Goal: Task Accomplishment & Management: Manage account settings

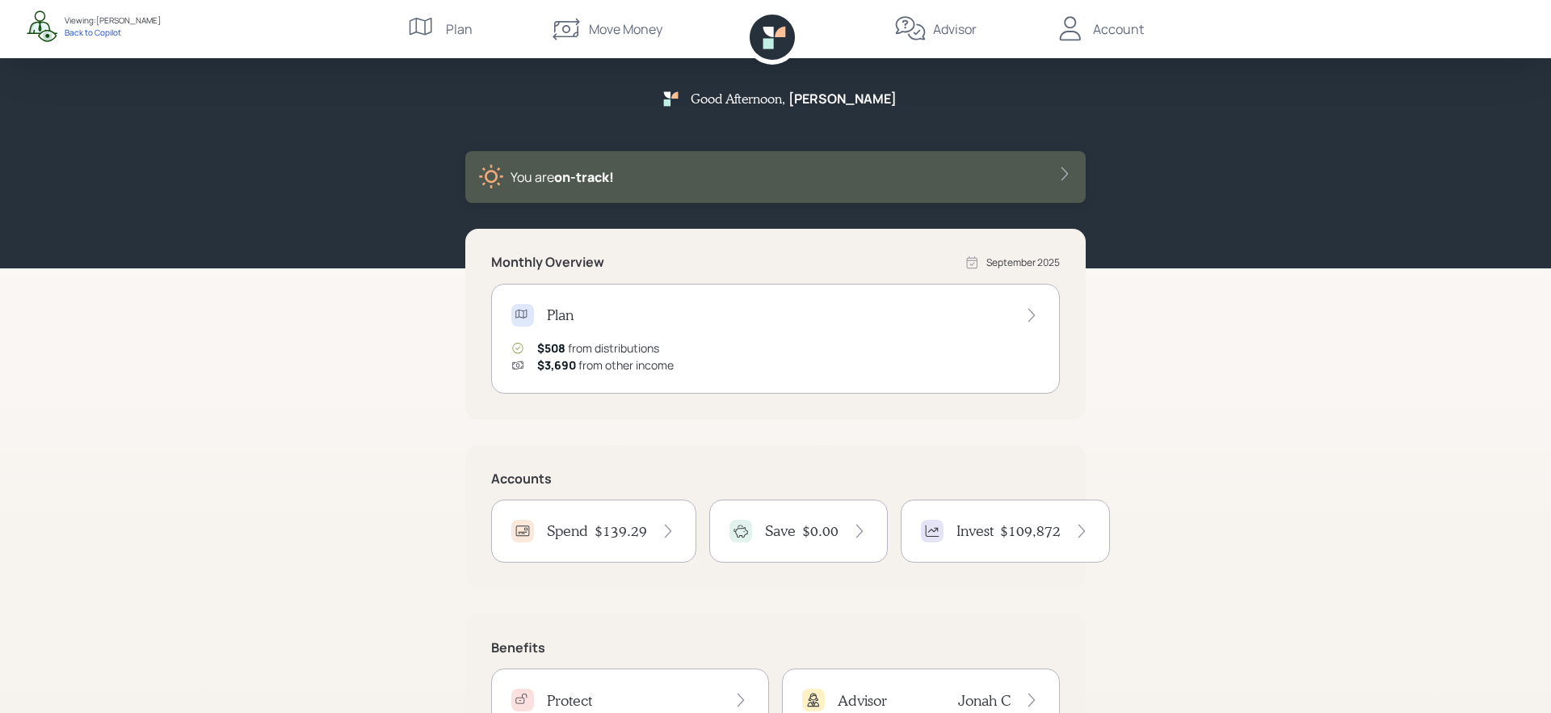
scroll to position [100, 0]
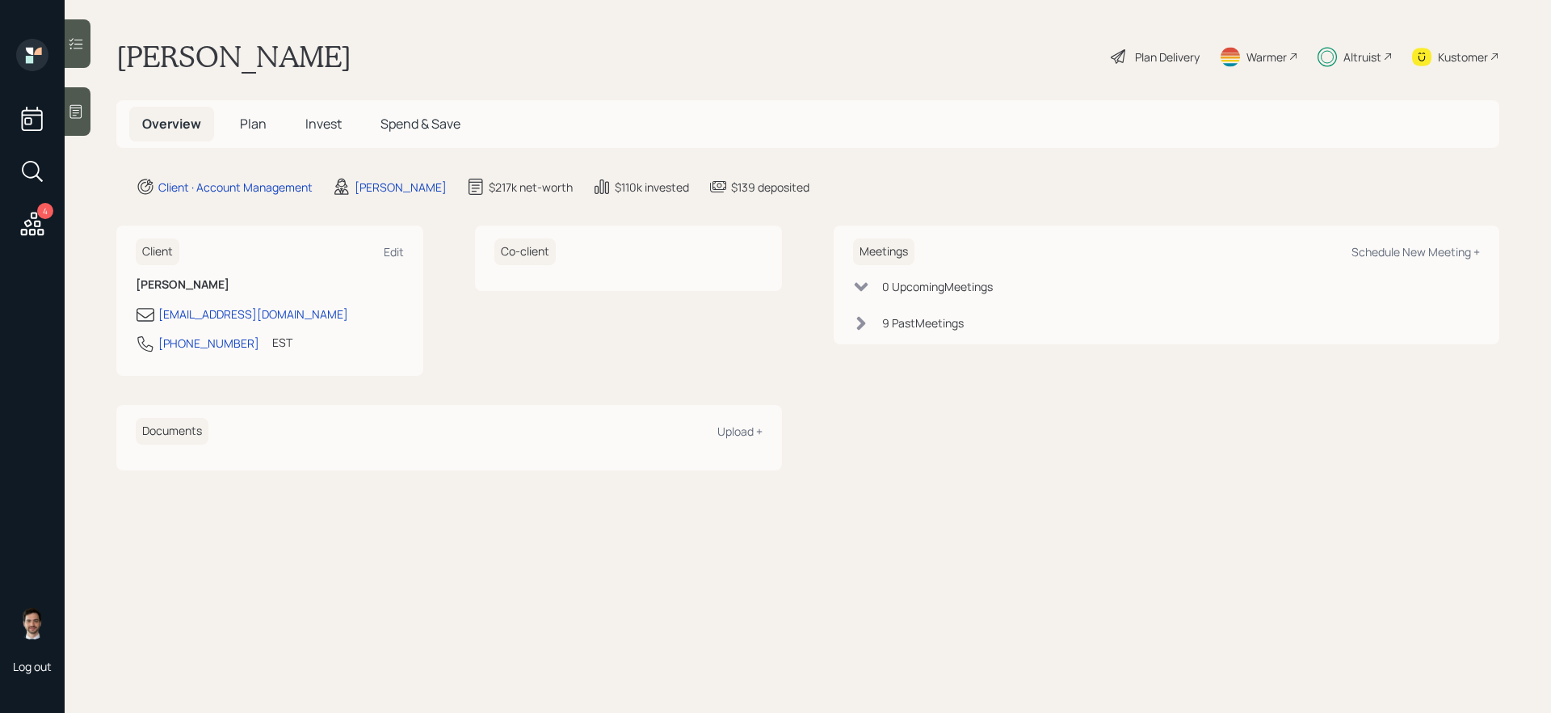
click at [1167, 53] on div "Plan Delivery" at bounding box center [1167, 56] width 65 height 17
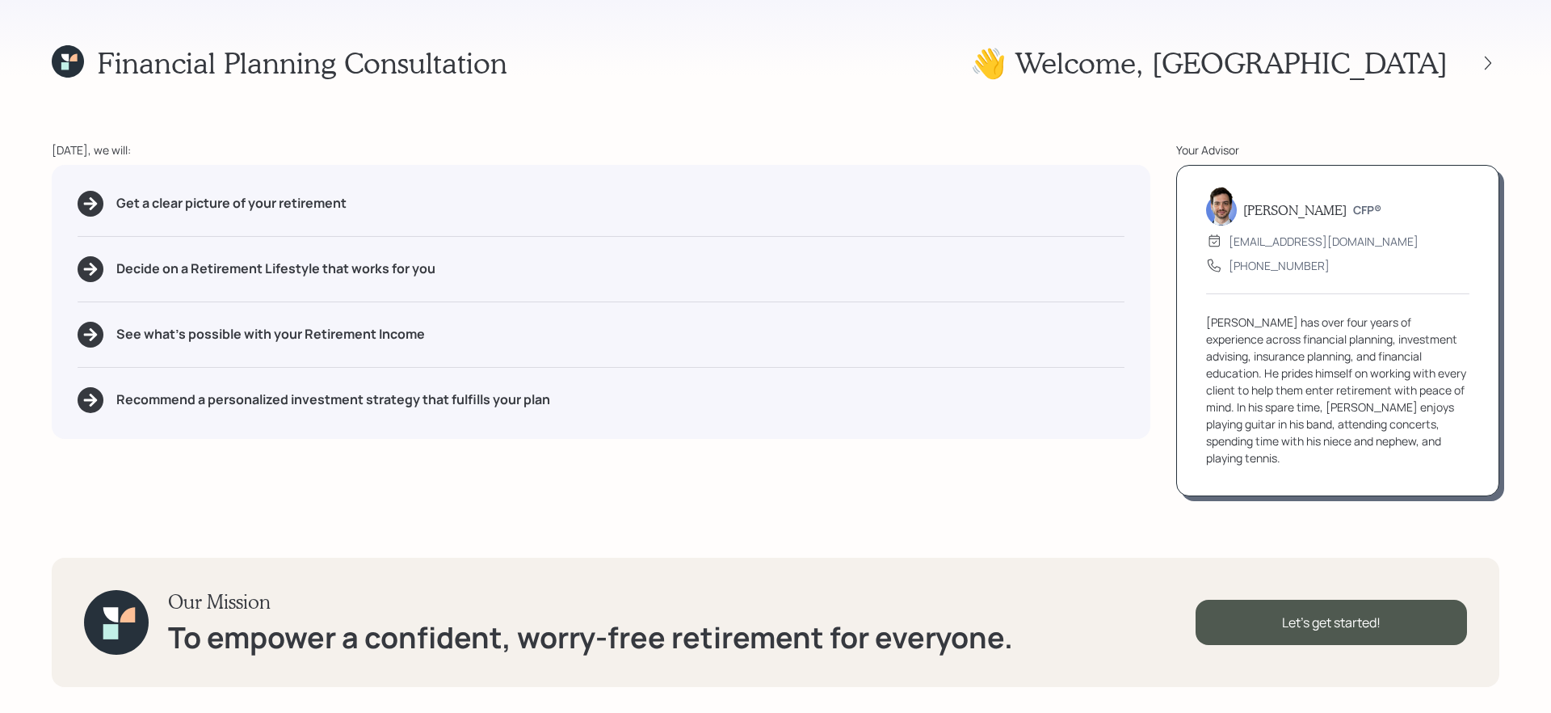
click at [1507, 63] on div "Financial Planning Consultation 👋 Welcome , [PERSON_NAME] [DATE], we will: Get …" at bounding box center [775, 356] width 1551 height 713
click at [1487, 63] on icon at bounding box center [1488, 63] width 16 height 16
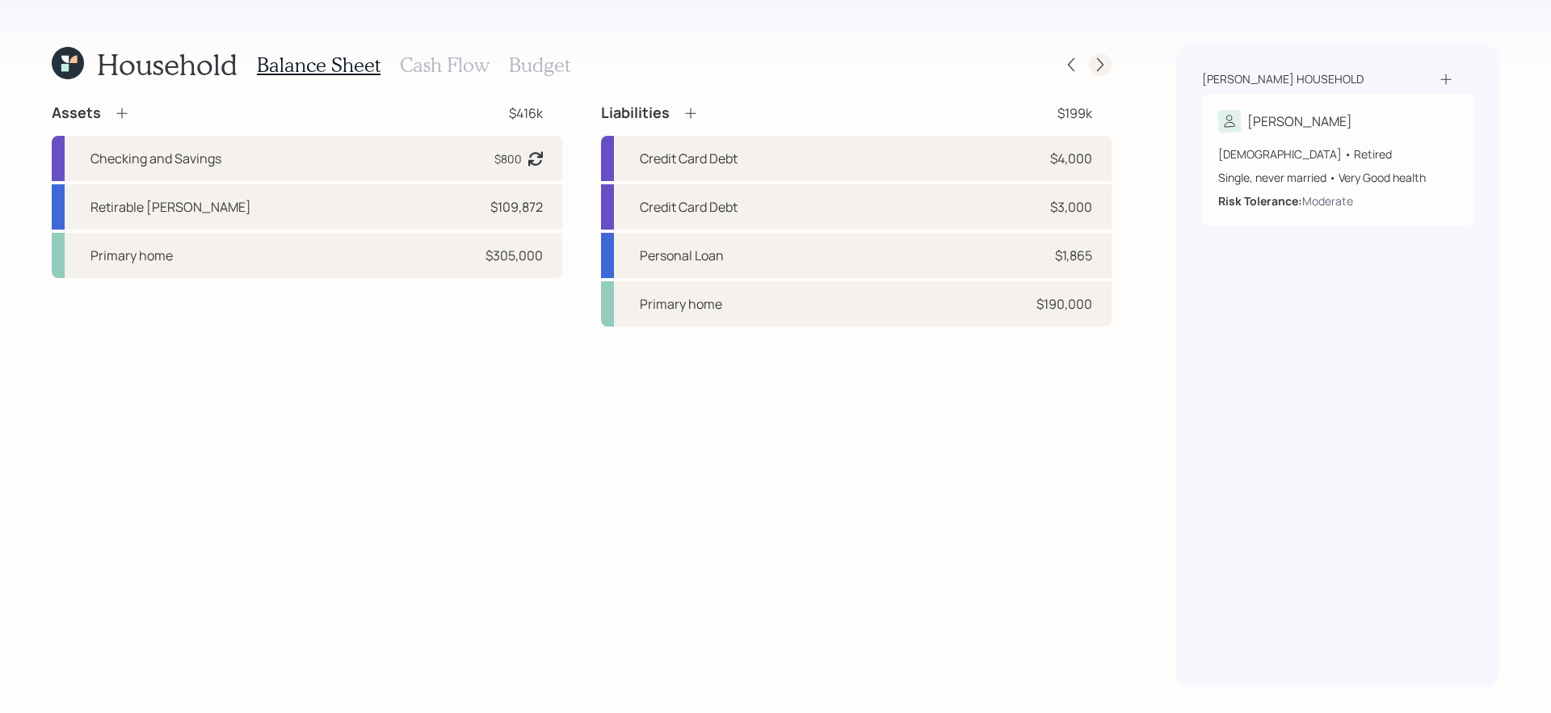
click at [1093, 60] on icon at bounding box center [1100, 65] width 16 height 16
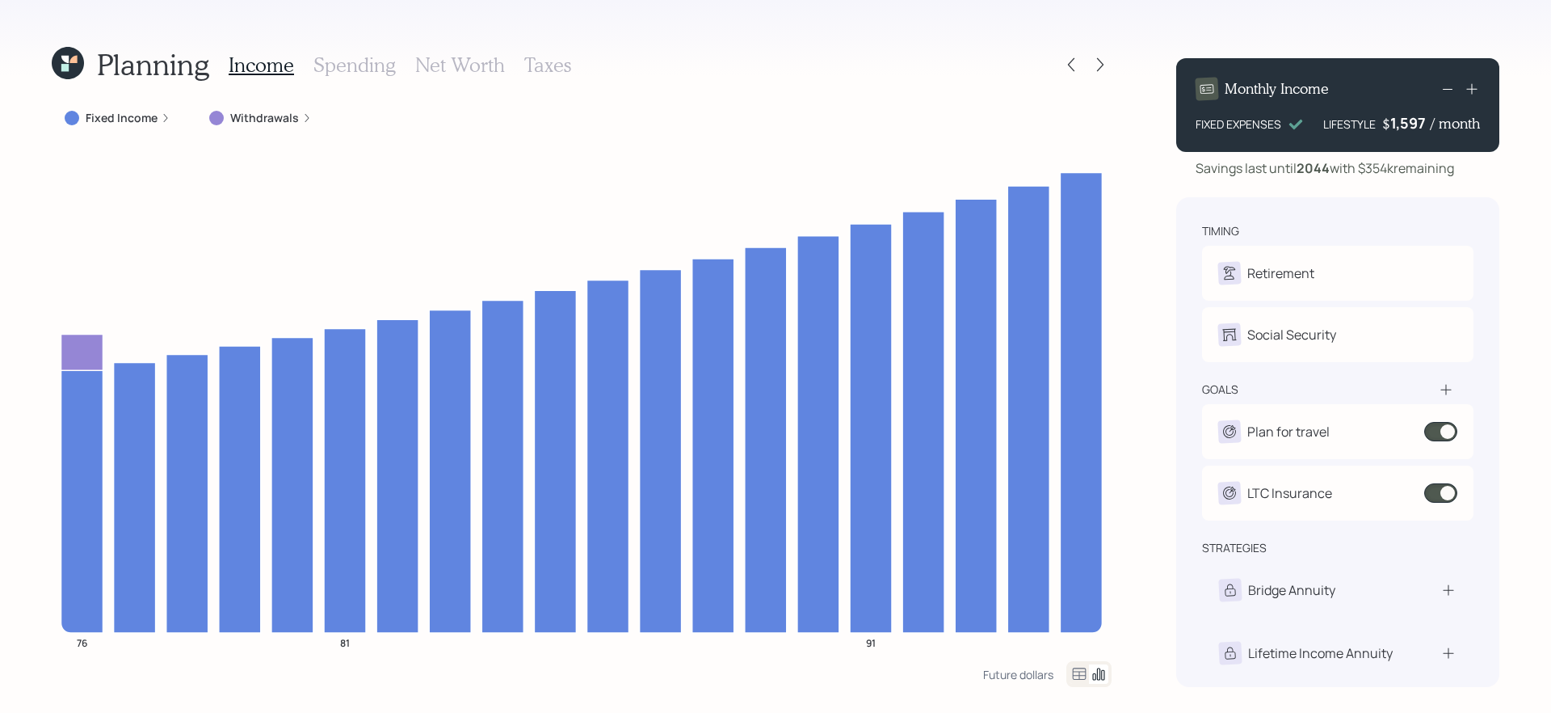
click at [82, 65] on icon at bounding box center [68, 63] width 32 height 32
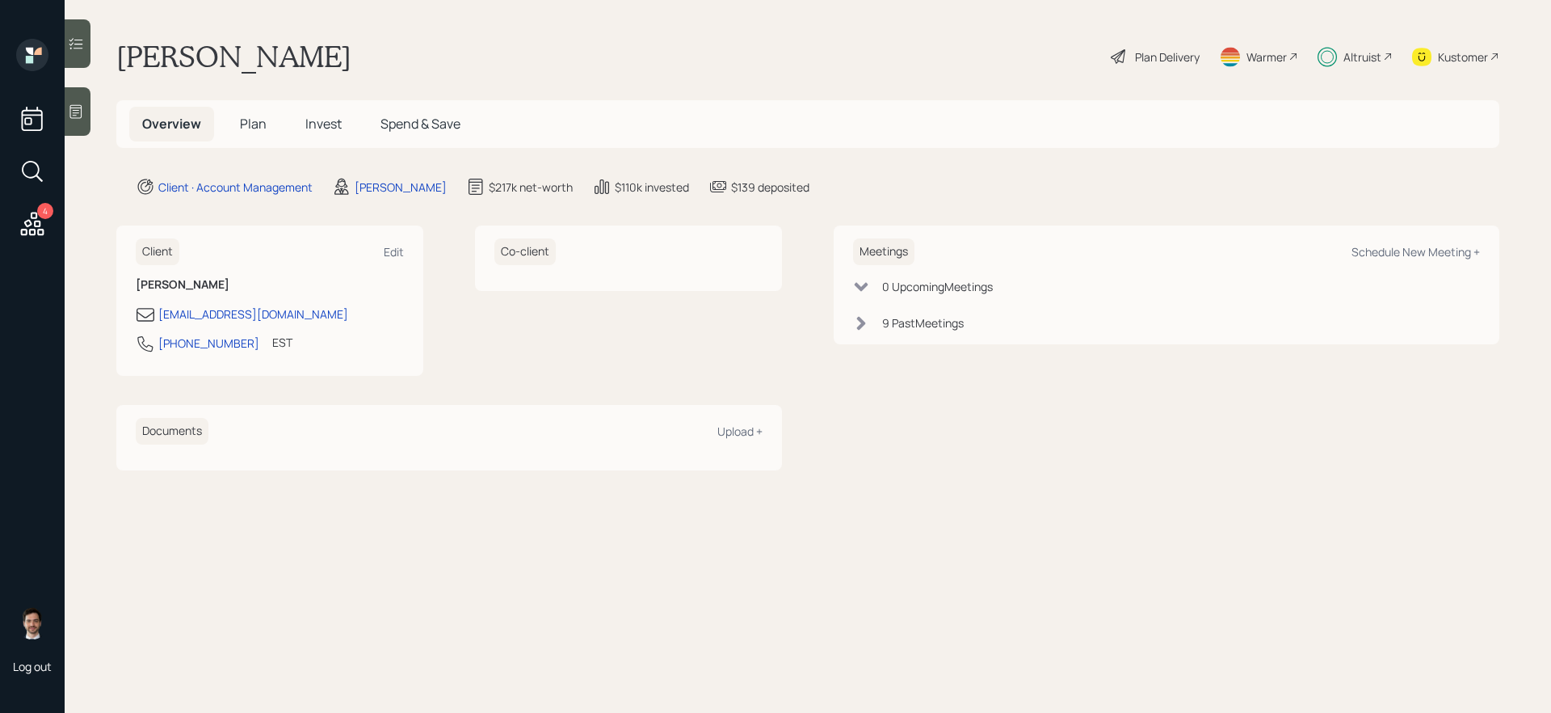
click at [327, 133] on h5 "Invest" at bounding box center [323, 124] width 62 height 35
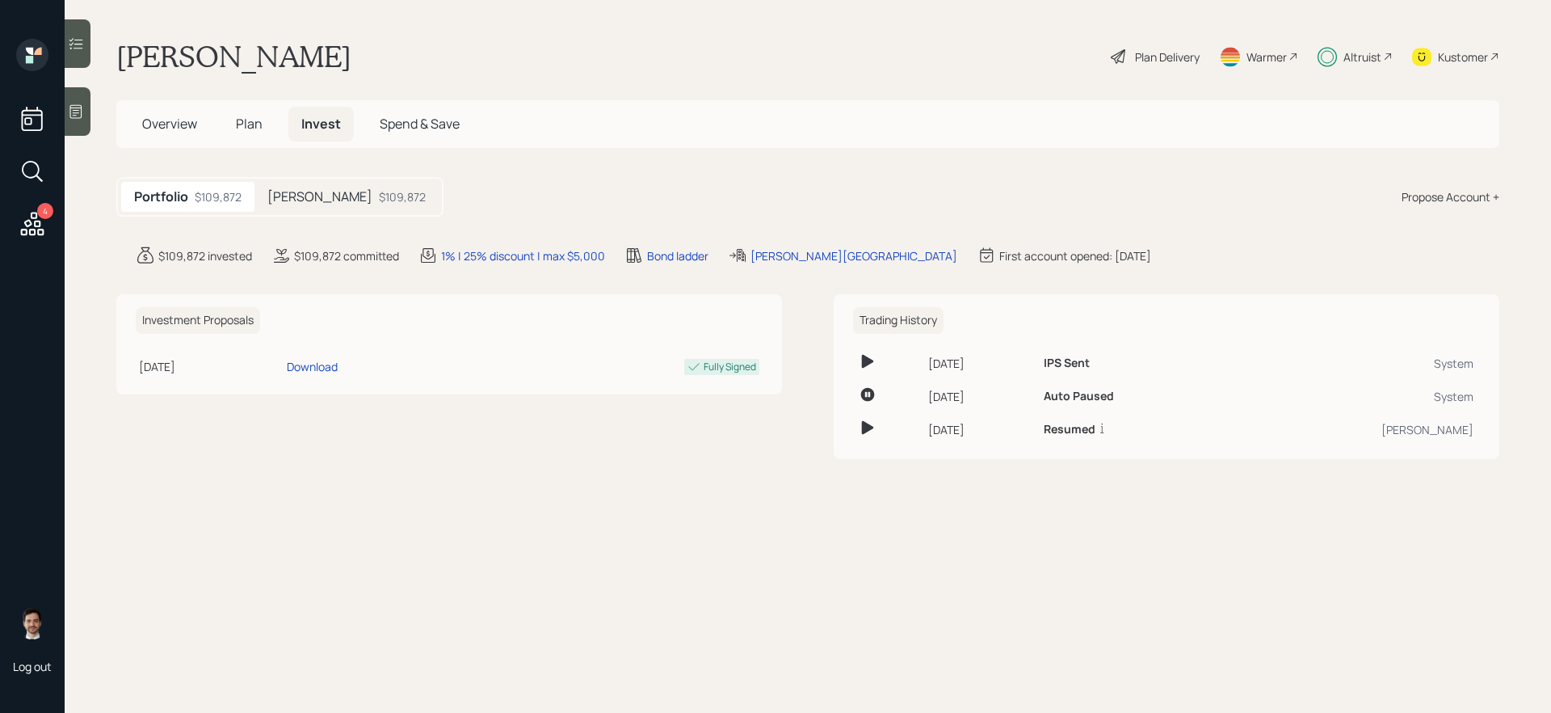
click at [379, 199] on div "$109,872" at bounding box center [402, 196] width 47 height 17
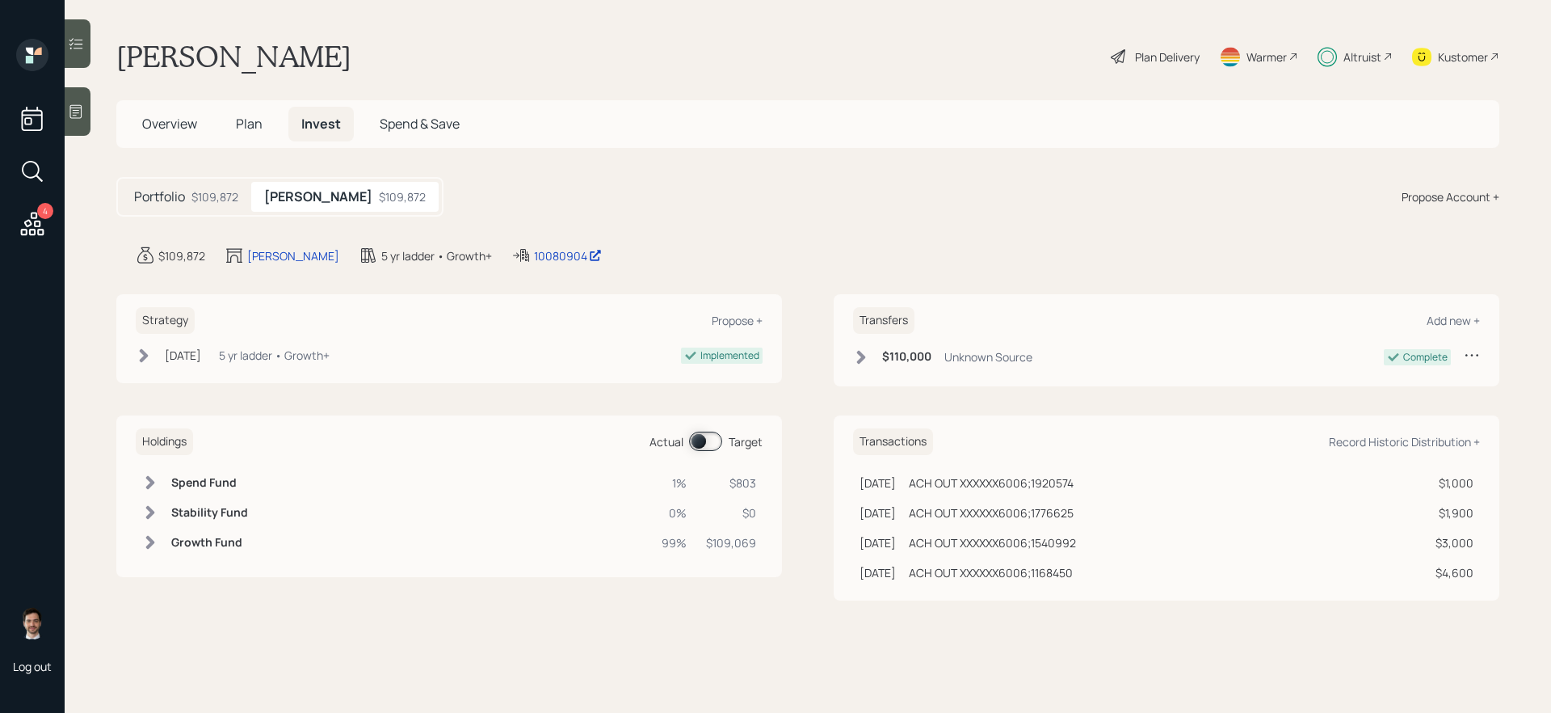
click at [710, 440] on span at bounding box center [705, 440] width 33 height 19
click at [705, 440] on span at bounding box center [705, 440] width 33 height 19
click at [248, 125] on span "Plan" at bounding box center [249, 124] width 27 height 18
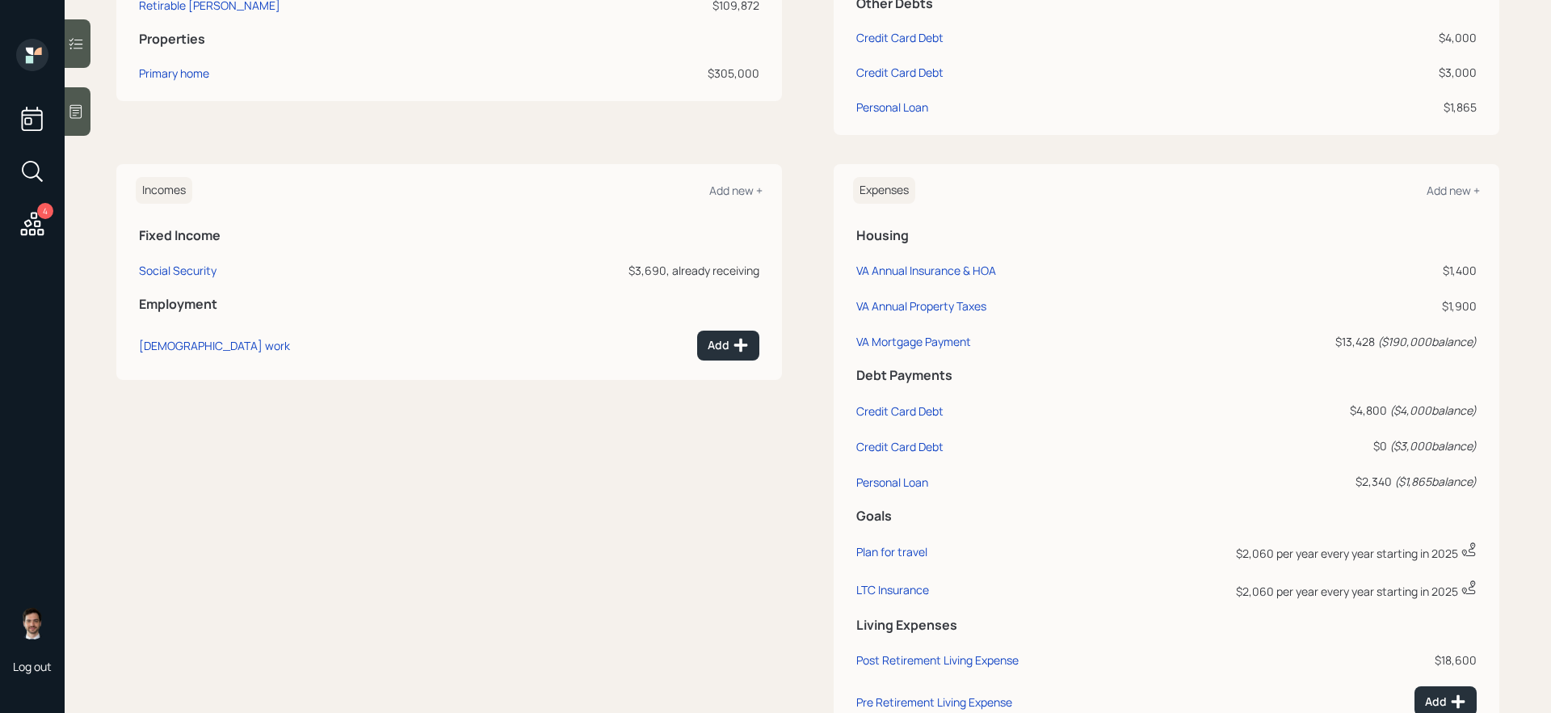
scroll to position [538, 0]
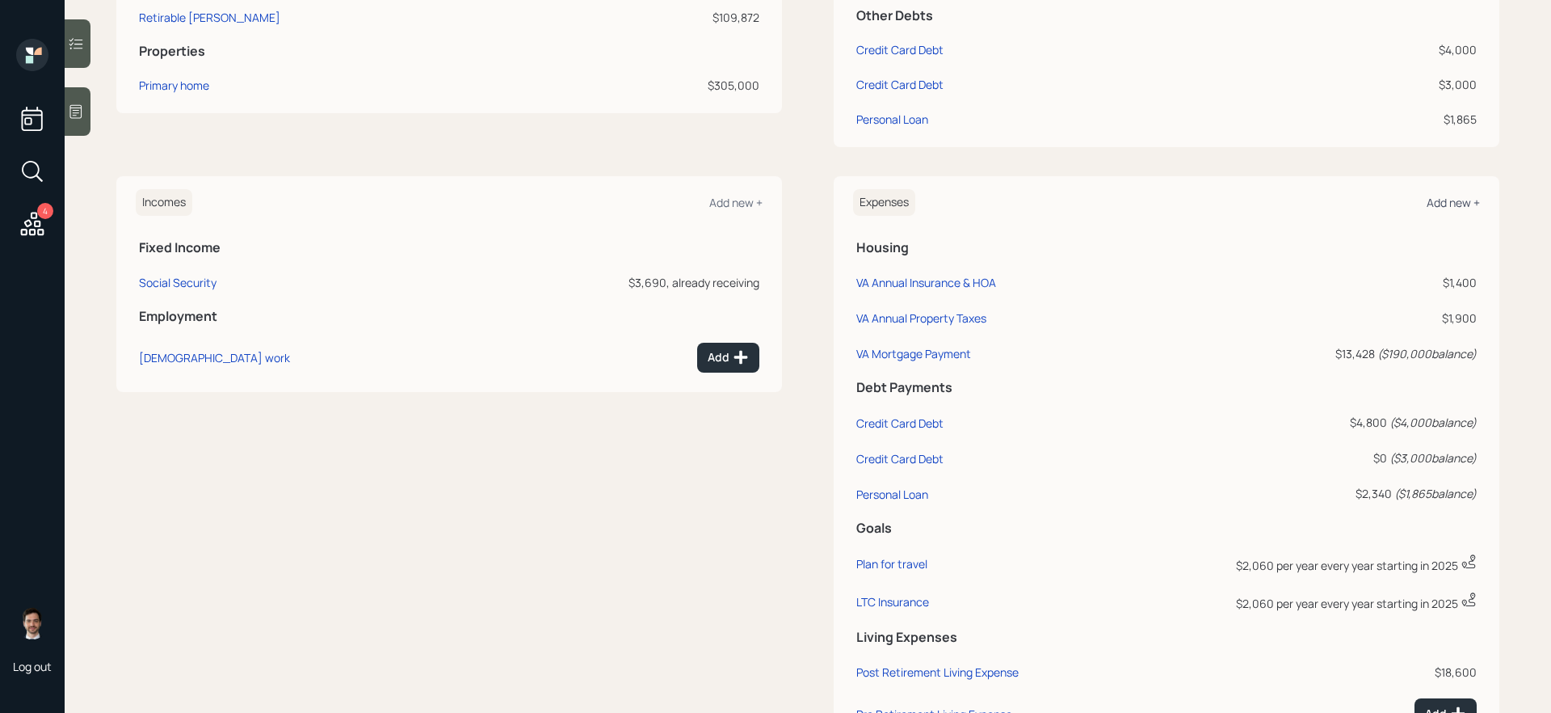
click at [1445, 204] on div "Add new +" at bounding box center [1453, 202] width 53 height 15
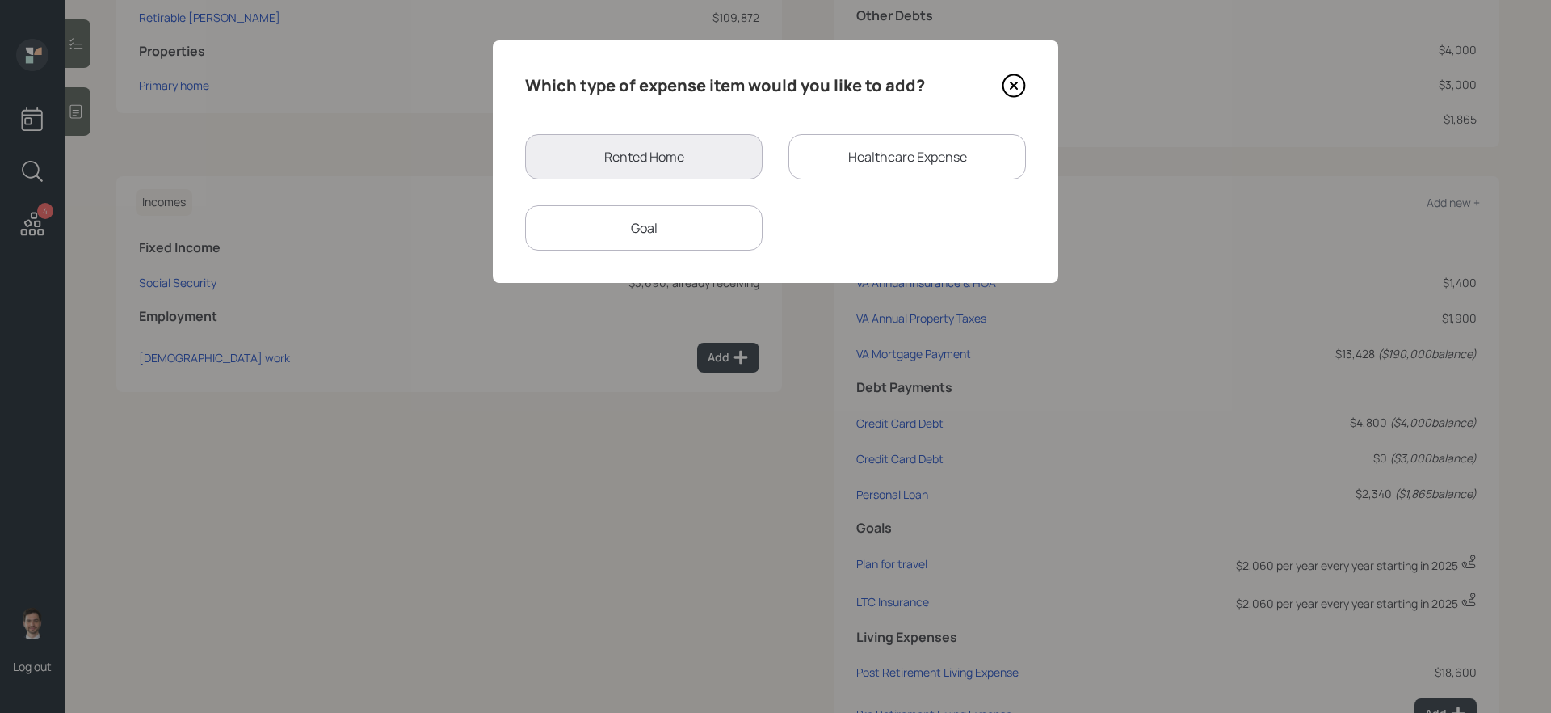
click at [729, 231] on div "Goal" at bounding box center [644, 227] width 238 height 45
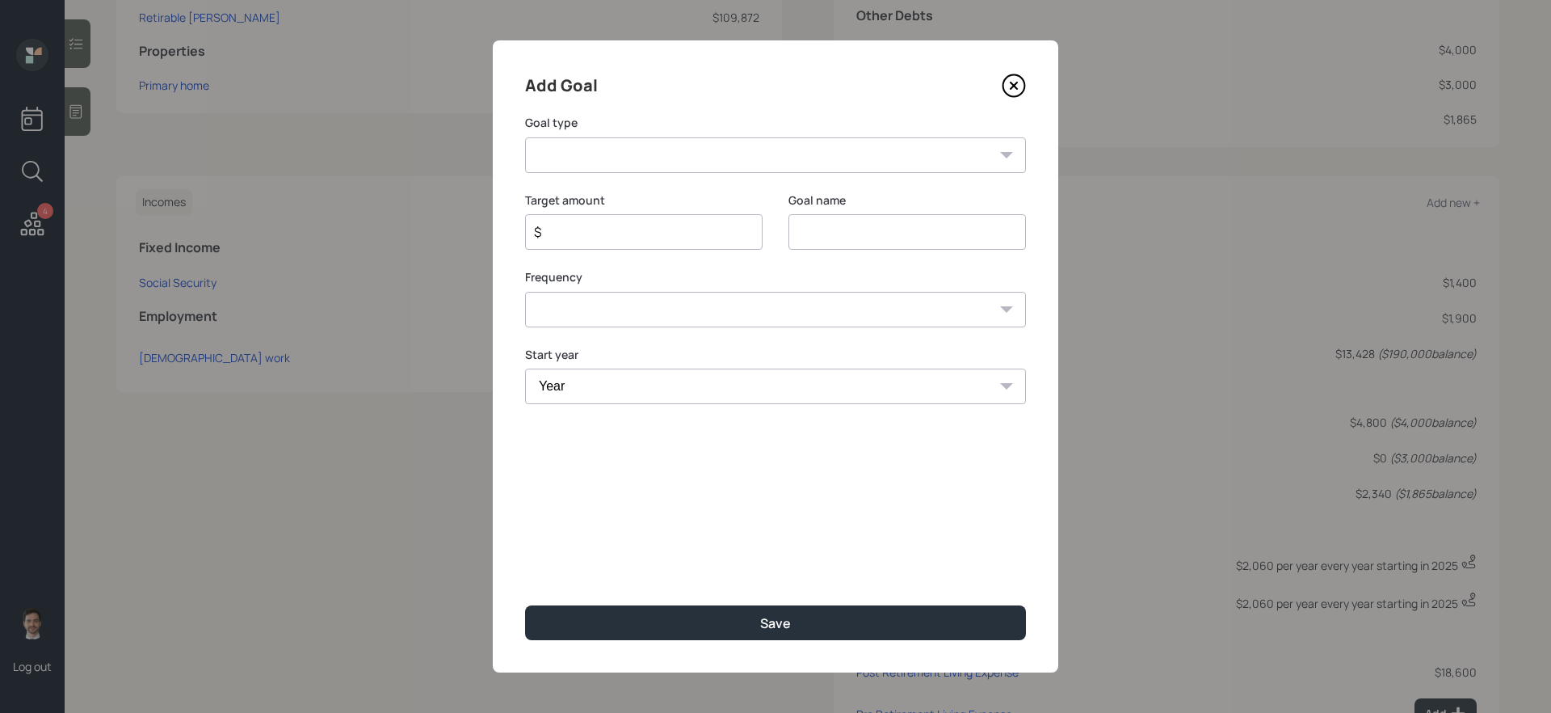
click at [734, 150] on select "Create an emergency fund Donate to charity Purchase a home Make a purchase Supp…" at bounding box center [775, 155] width 501 height 36
select select "other"
click at [525, 137] on select "Create an emergency fund Donate to charity Purchase a home Make a purchase Supp…" at bounding box center [775, 155] width 501 height 36
click at [844, 237] on input "Other" at bounding box center [908, 232] width 238 height 36
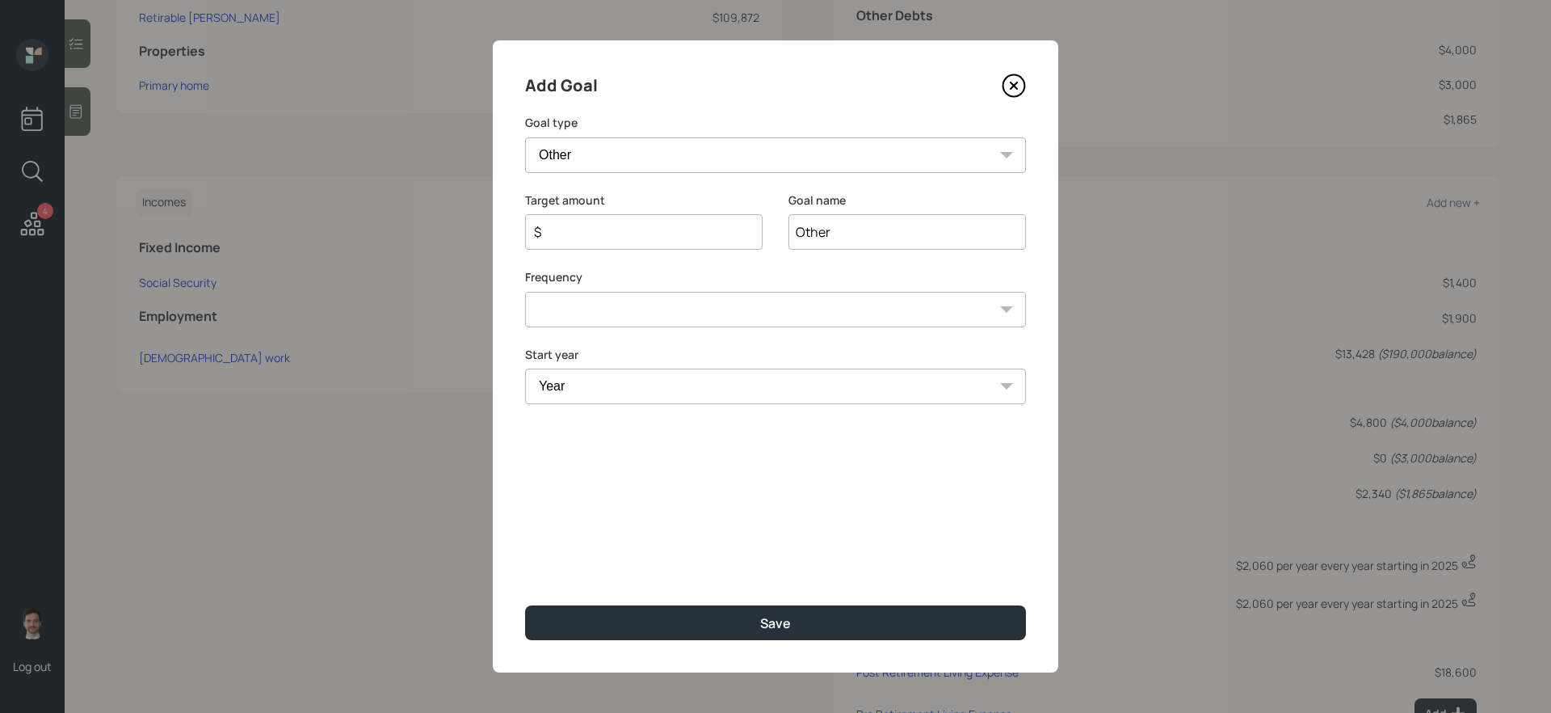
click at [844, 237] on input "Other" at bounding box center [908, 232] width 238 height 36
type input "Distribution Request"
click at [715, 235] on input "$" at bounding box center [637, 231] width 210 height 19
type input "$ 800"
type input "Distribution Request"
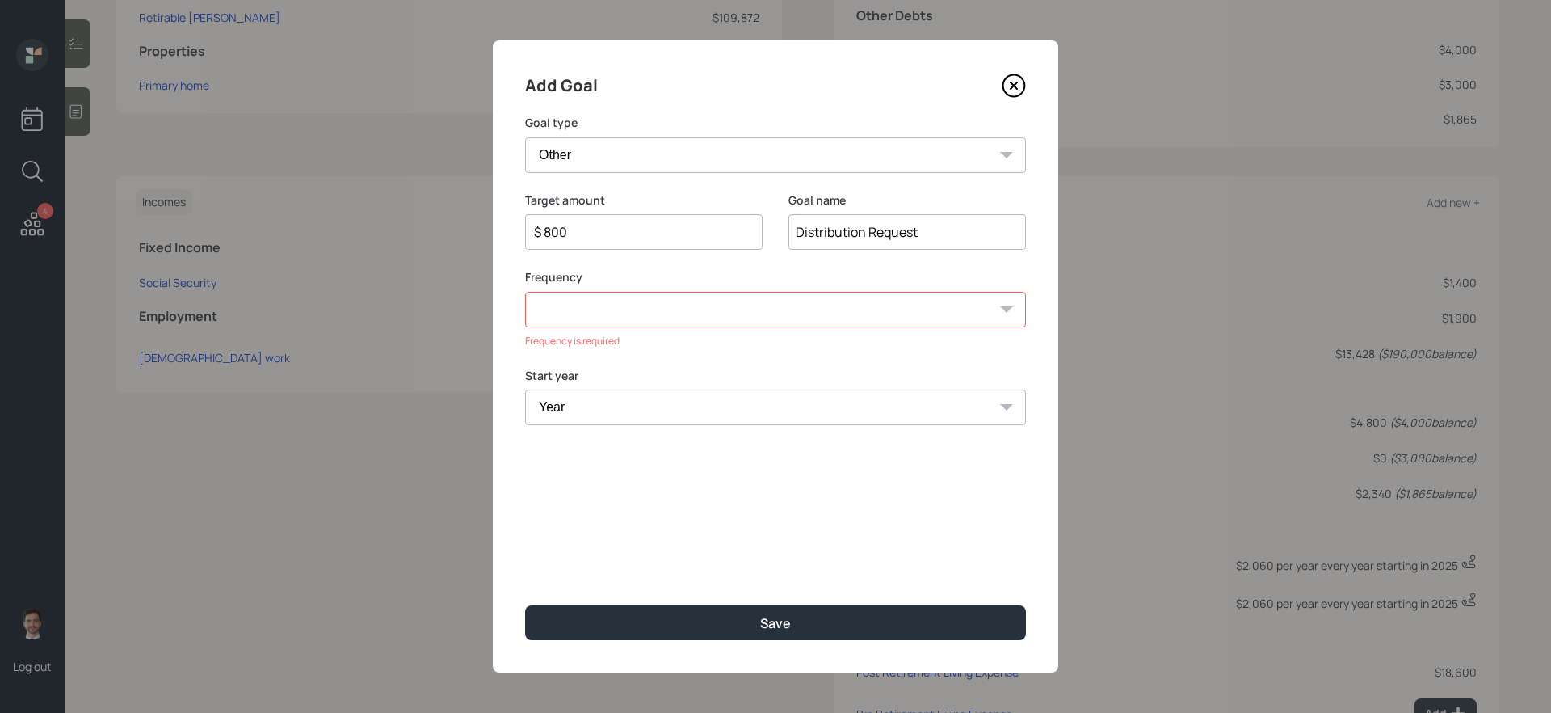
select select "0"
select select "2025"
click at [525, 605] on button "Save" at bounding box center [775, 622] width 501 height 35
type input "$"
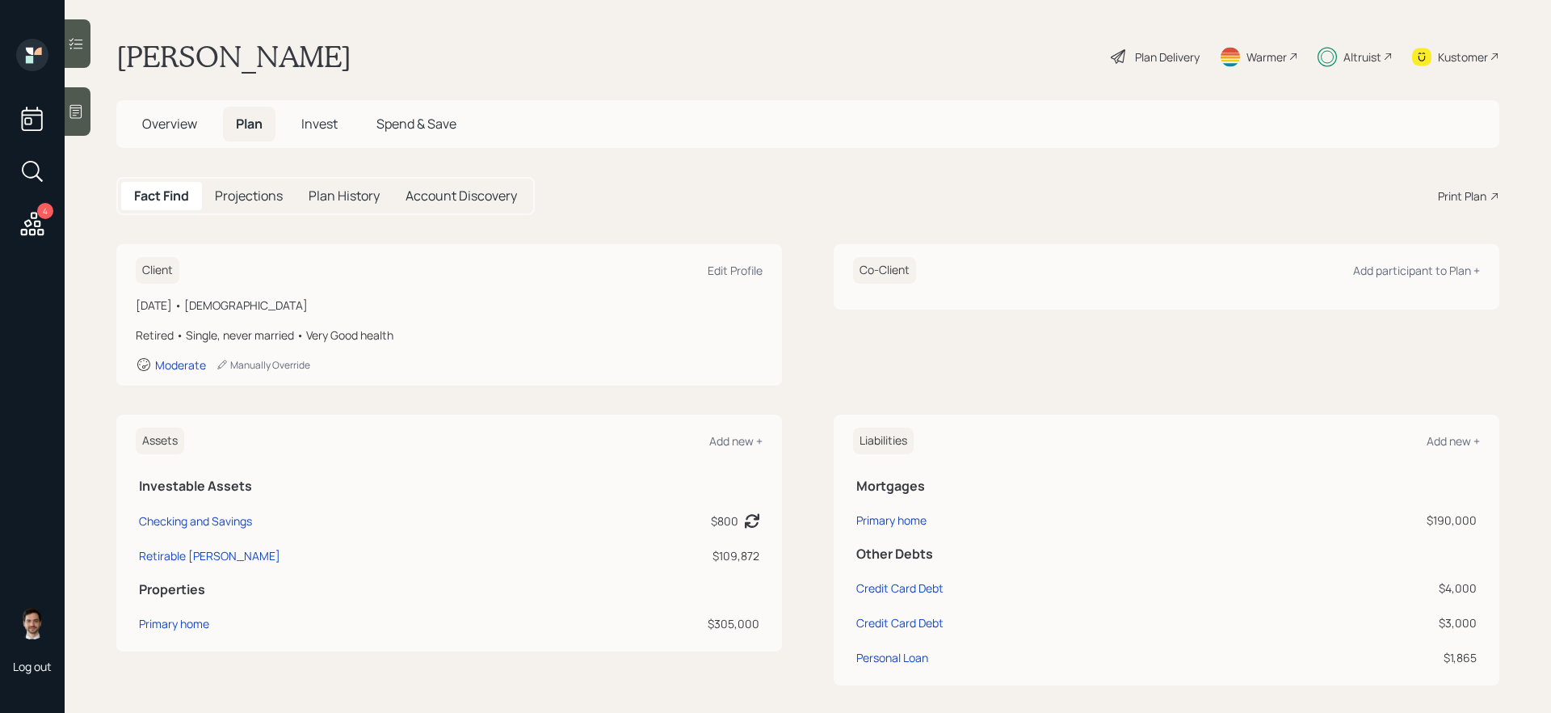
click at [338, 124] on span "Invest" at bounding box center [319, 124] width 36 height 18
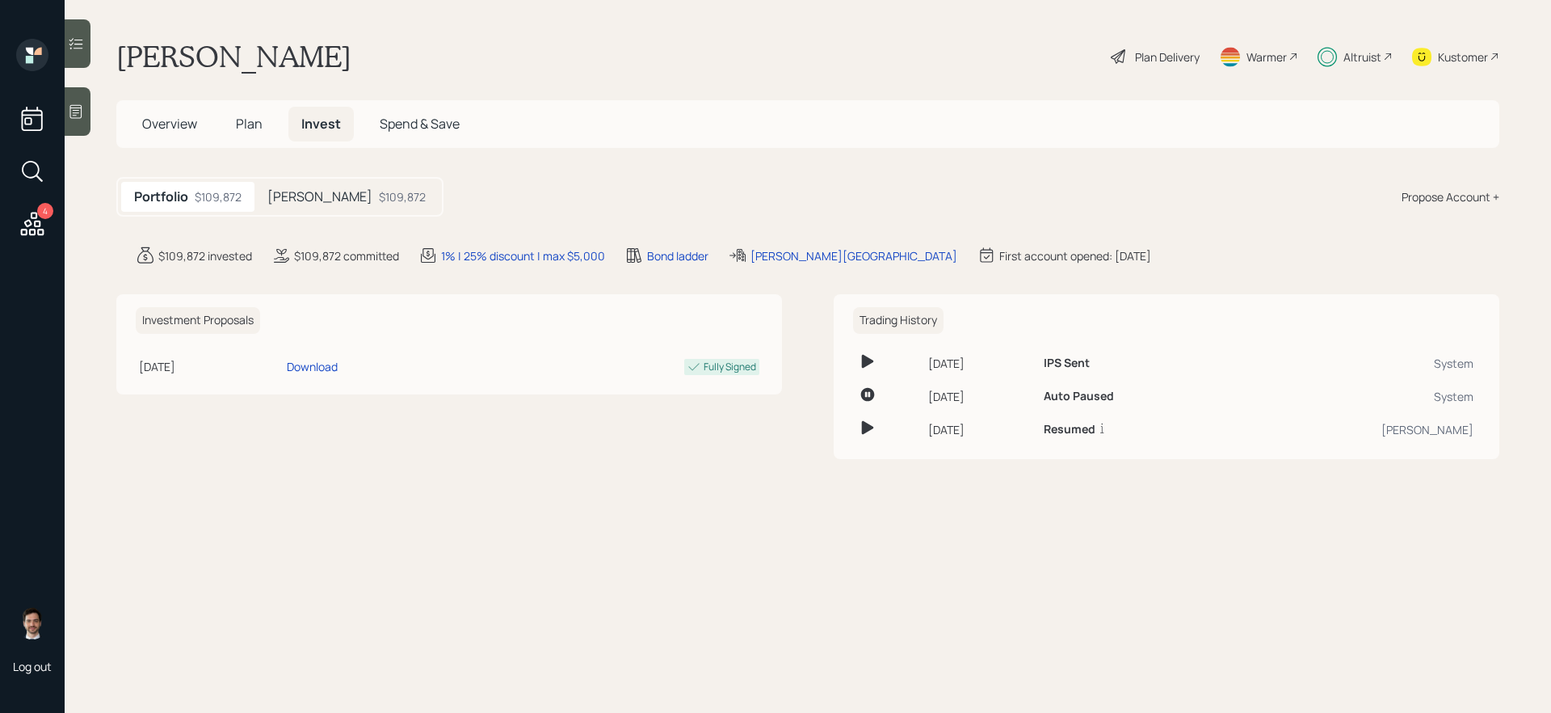
click at [338, 206] on div "[PERSON_NAME] $109,872" at bounding box center [347, 197] width 184 height 30
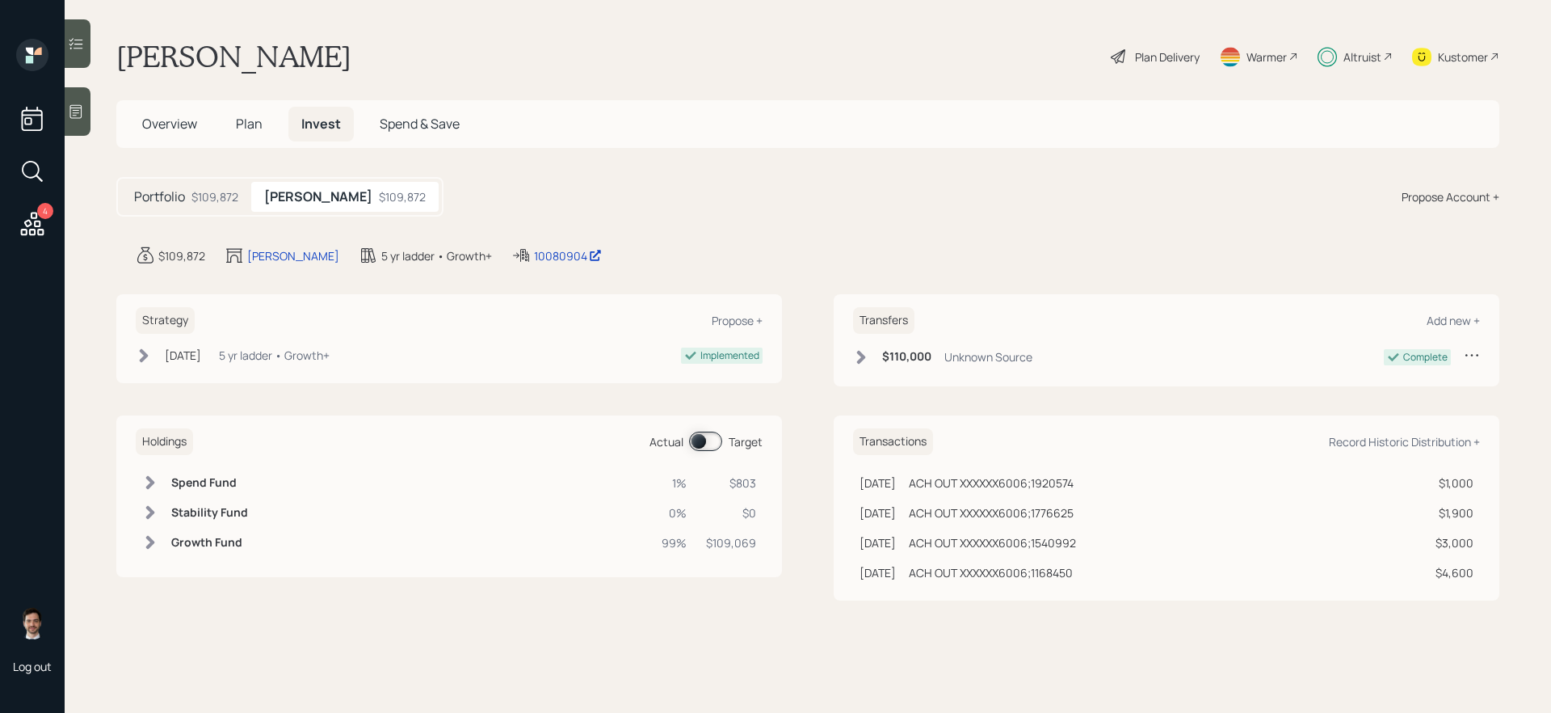
click at [708, 440] on span at bounding box center [705, 440] width 33 height 19
click at [697, 444] on span at bounding box center [705, 440] width 33 height 19
click at [72, 57] on div at bounding box center [78, 43] width 26 height 48
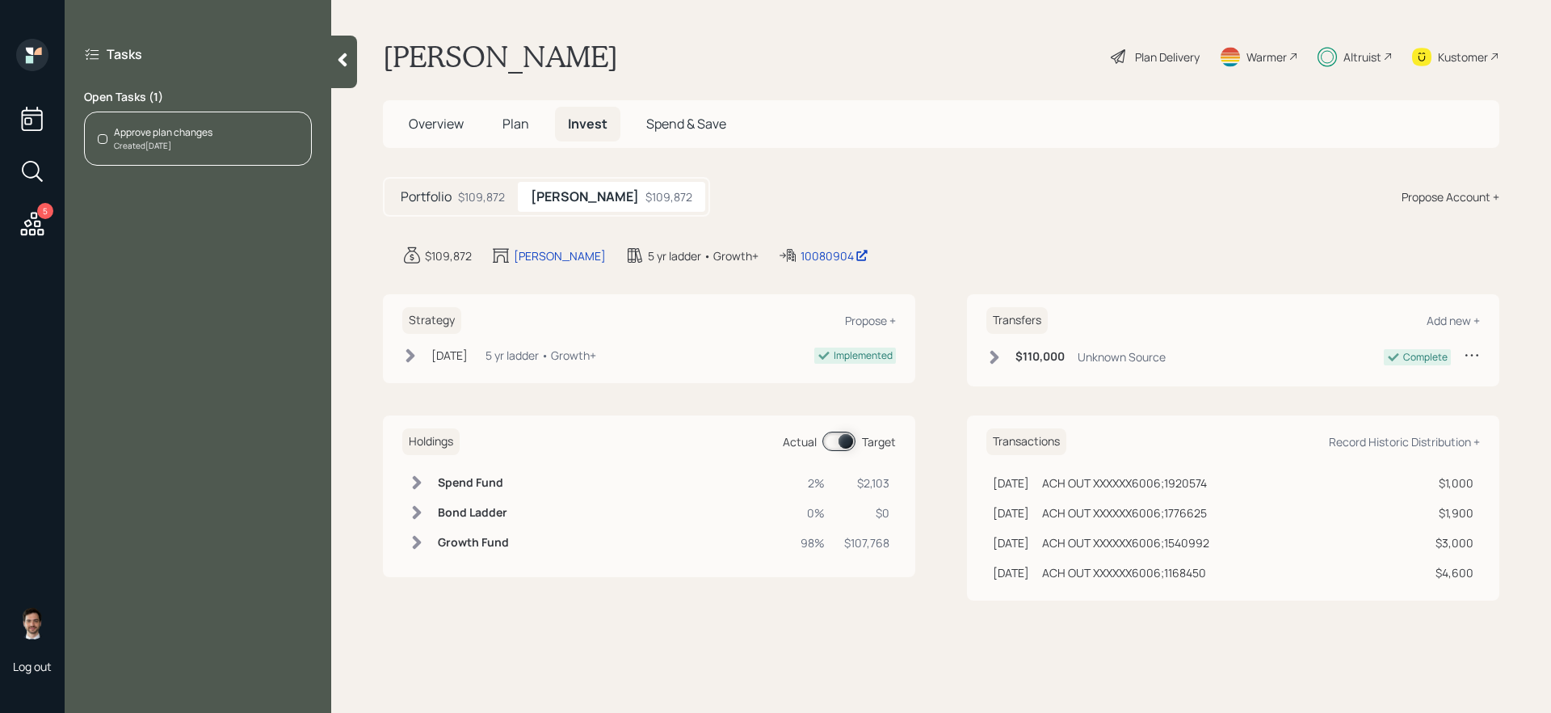
click at [201, 132] on div "Approve plan changes" at bounding box center [163, 132] width 99 height 15
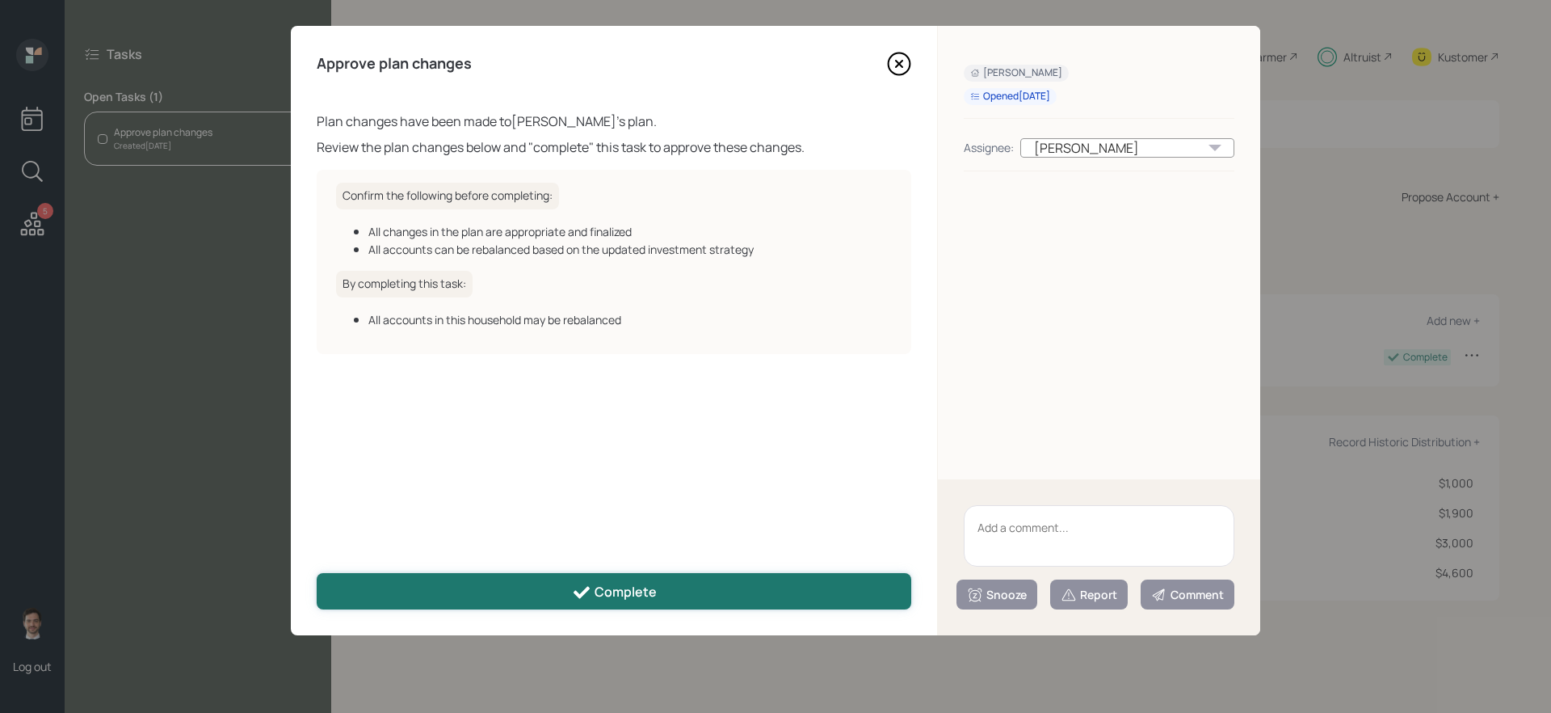
click at [580, 588] on icon at bounding box center [581, 592] width 19 height 19
